Goal: Task Accomplishment & Management: Manage account settings

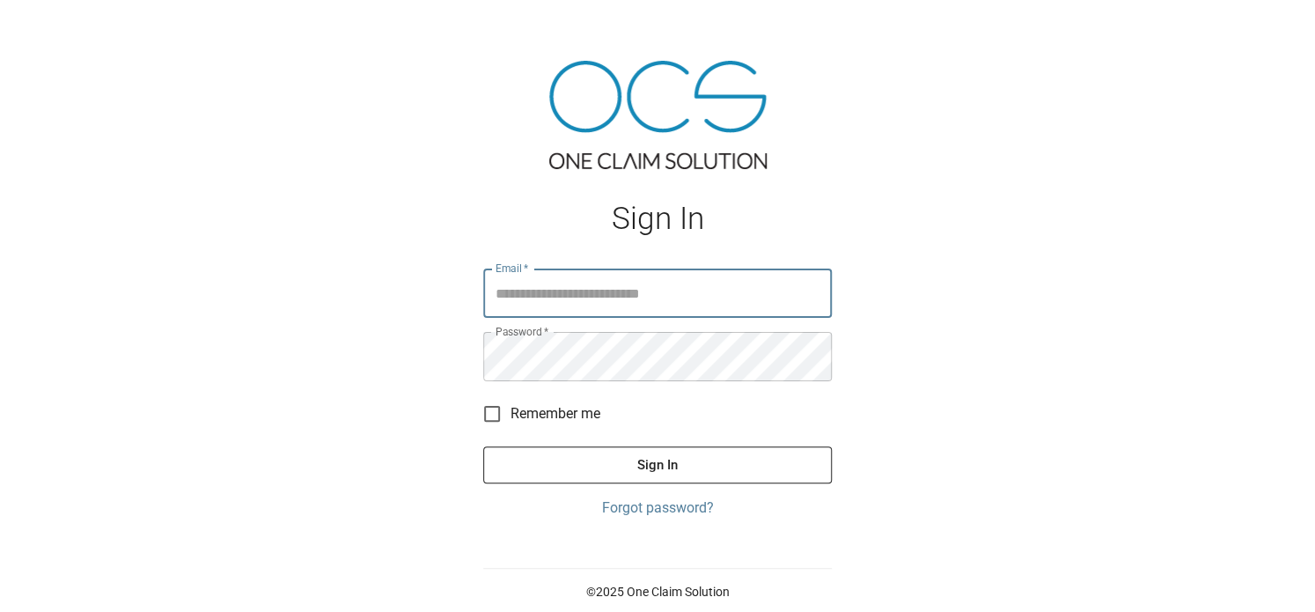
type input "**********"
click at [621, 466] on button "Sign In" at bounding box center [657, 464] width 348 height 37
